Goal: Task Accomplishment & Management: Use online tool/utility

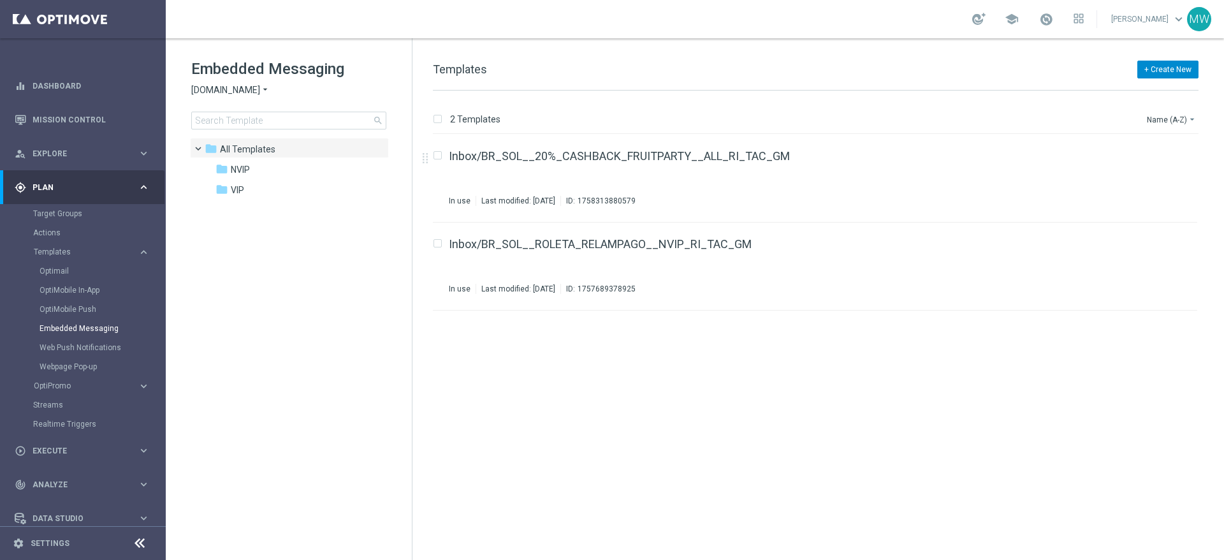
click at [1167, 68] on button "+ Create New" at bounding box center [1167, 70] width 61 height 18
click at [1122, 91] on span "New Template" at bounding box center [1132, 92] width 51 height 9
